Goal: Navigation & Orientation: Go to known website

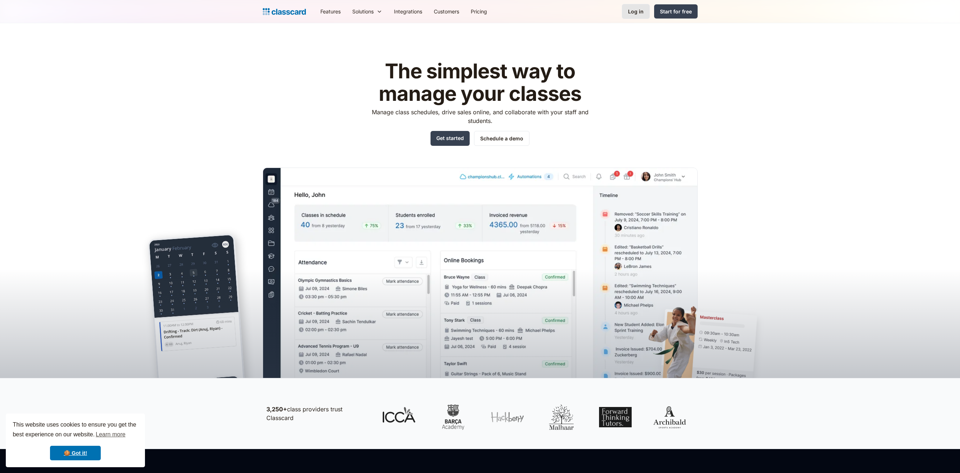
click at [632, 9] on div "Log in" at bounding box center [636, 12] width 16 height 8
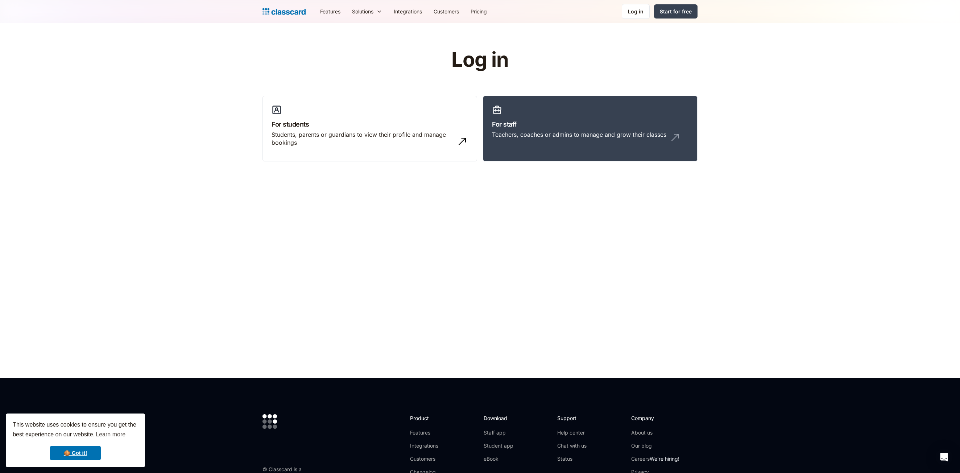
click at [588, 136] on div "Teachers, coaches or admins to manage and grow their classes" at bounding box center [579, 135] width 174 height 8
